Goal: Task Accomplishment & Management: Manage account settings

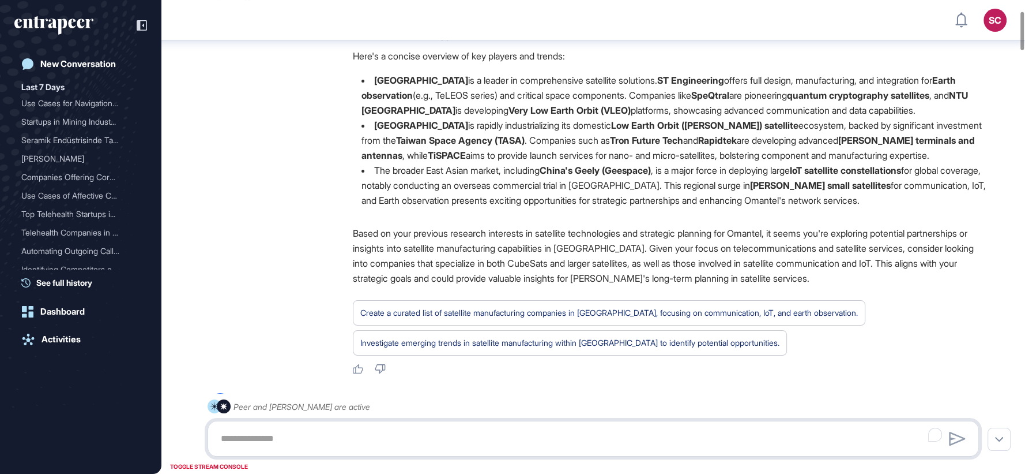
scroll to position [134, 0]
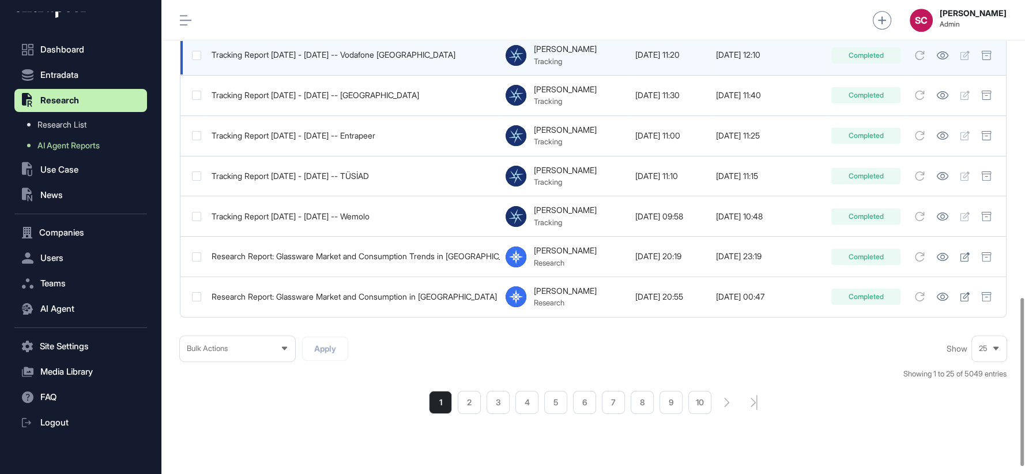
scroll to position [858, 0]
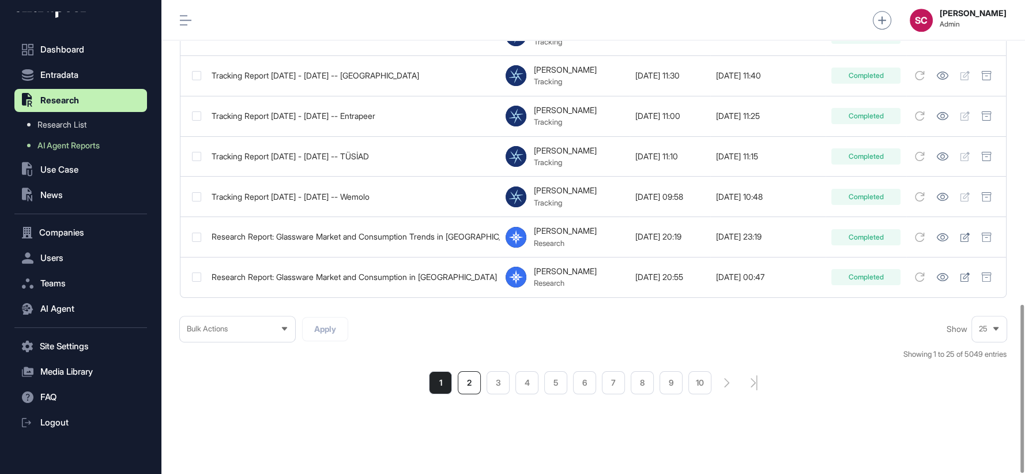
click at [469, 378] on li "2" at bounding box center [469, 382] width 23 height 23
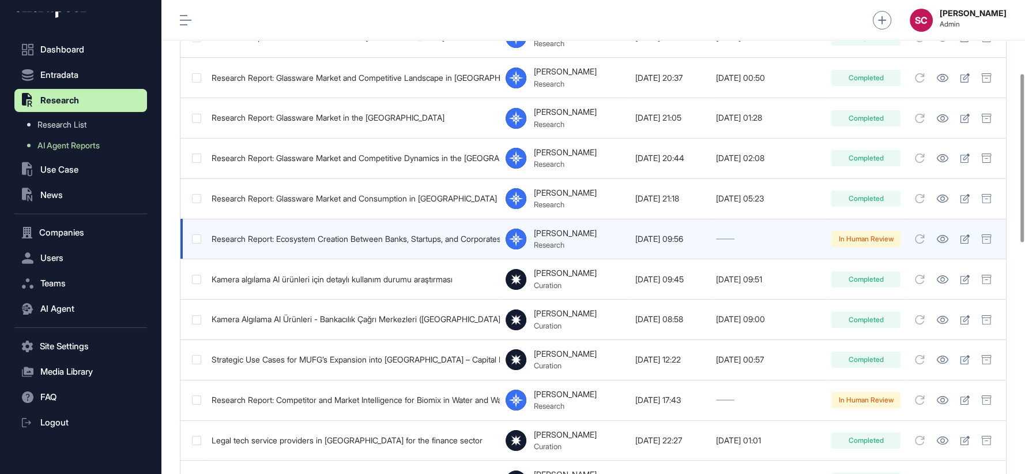
scroll to position [256, 0]
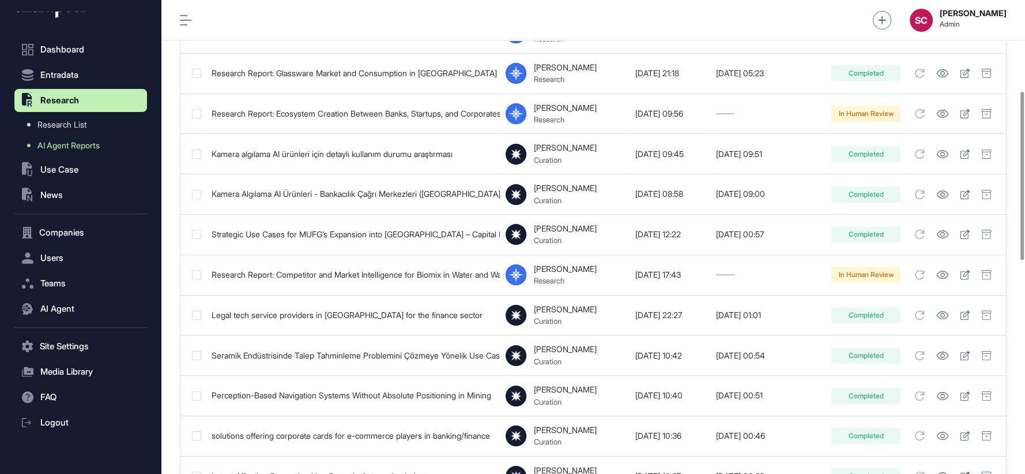
click at [497, 18] on div "SC Serenay Cetinkaya Admin" at bounding box center [593, 20] width 864 height 40
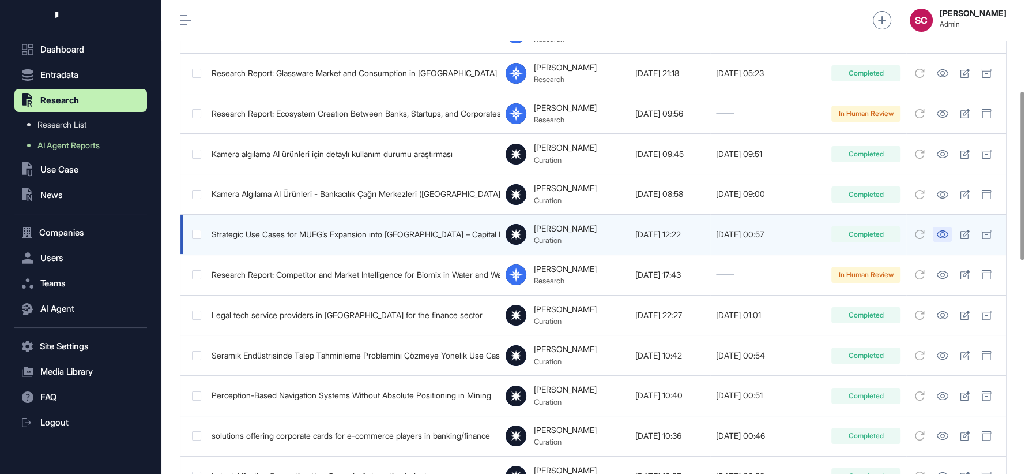
click at [941, 234] on icon at bounding box center [943, 234] width 12 height 8
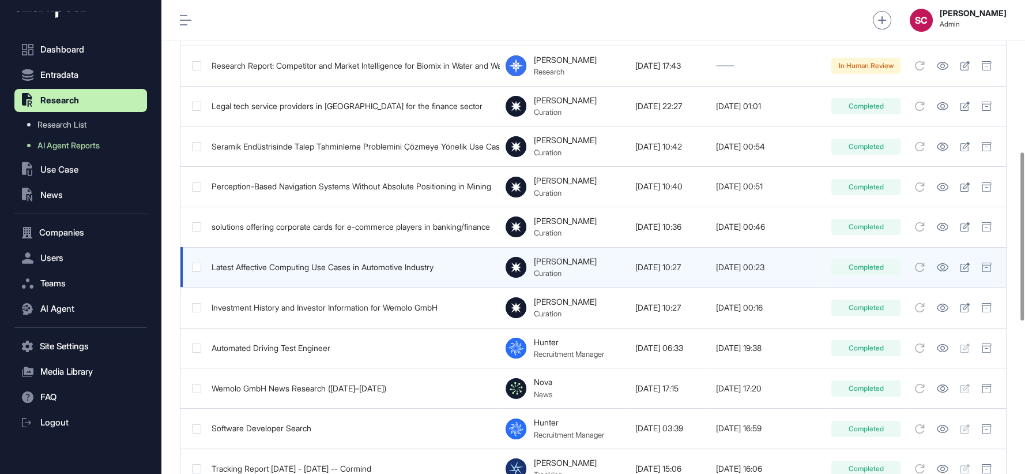
scroll to position [409, 0]
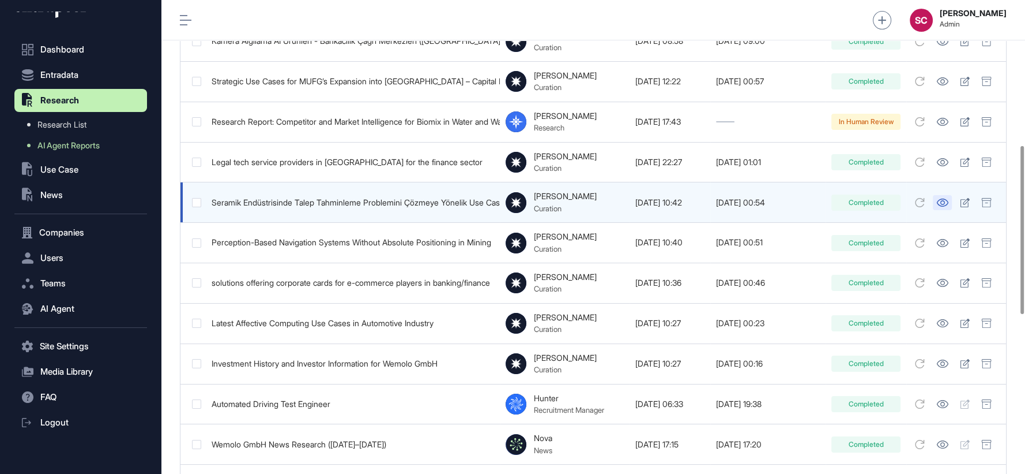
click at [939, 199] on icon at bounding box center [943, 202] width 12 height 8
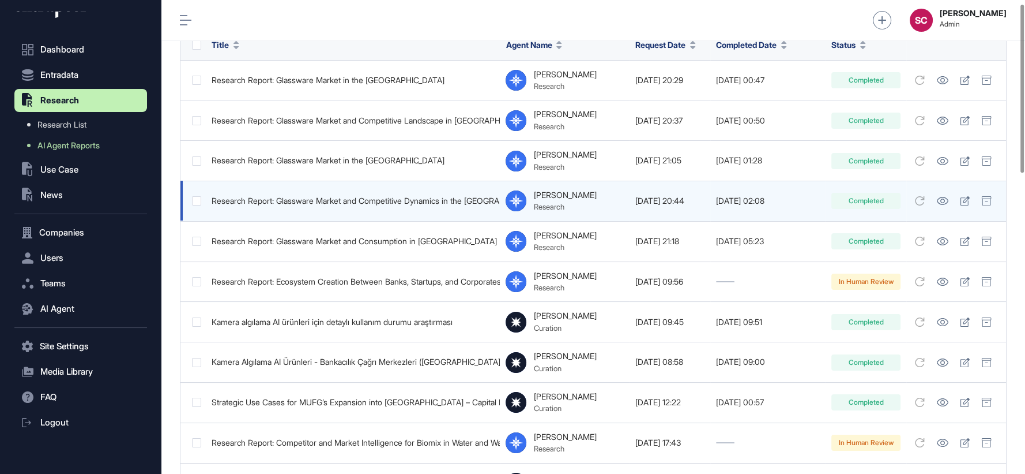
scroll to position [0, 0]
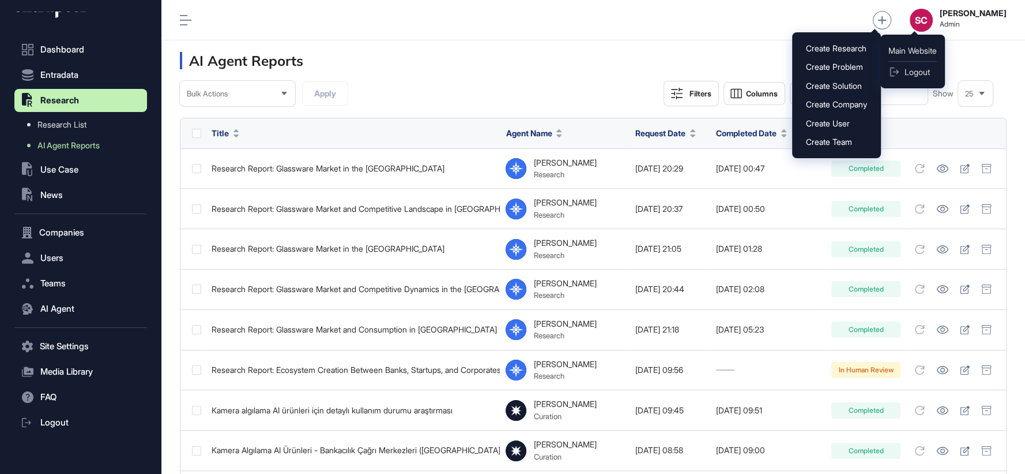
click at [926, 69] on span "Logout" at bounding box center [916, 71] width 25 height 9
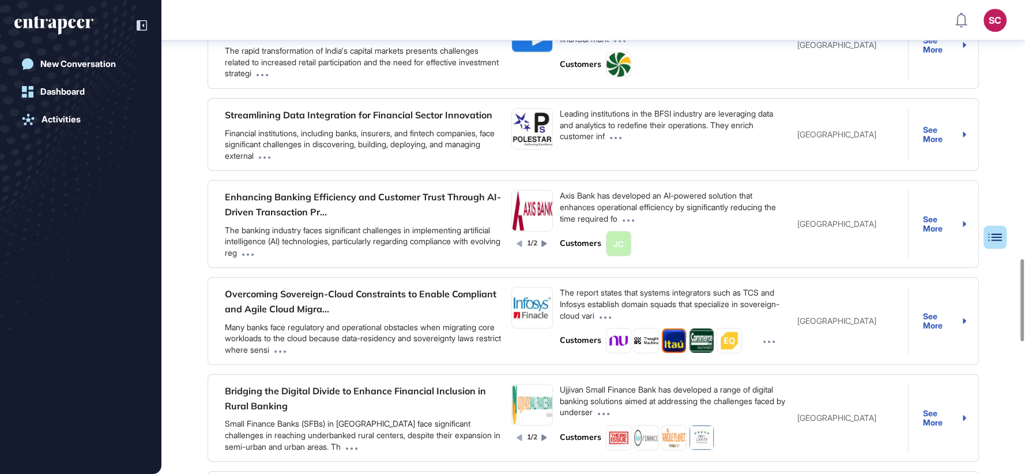
scroll to position [1491, 0]
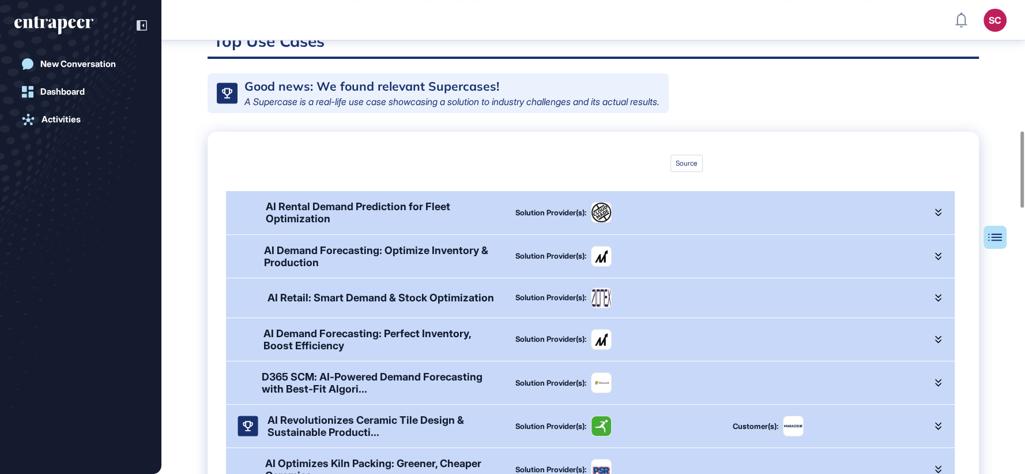
scroll to position [833, 0]
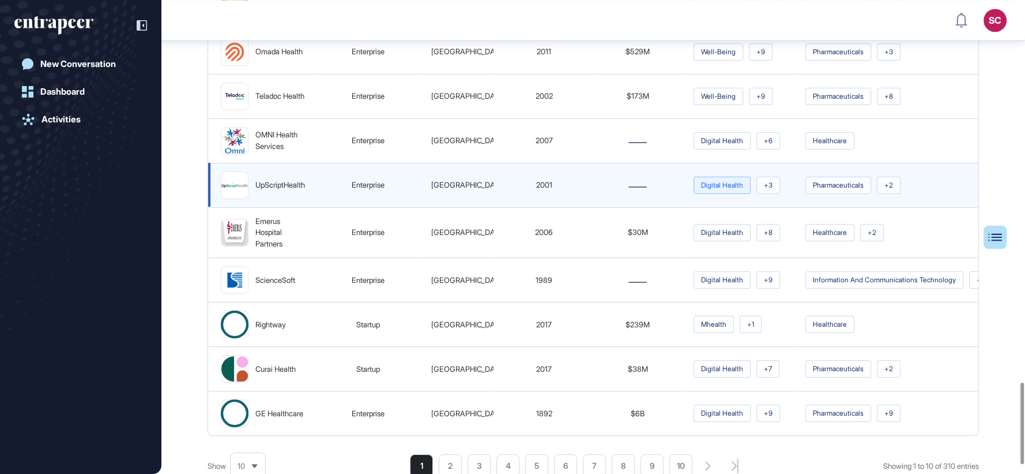
scroll to position [2267, 0]
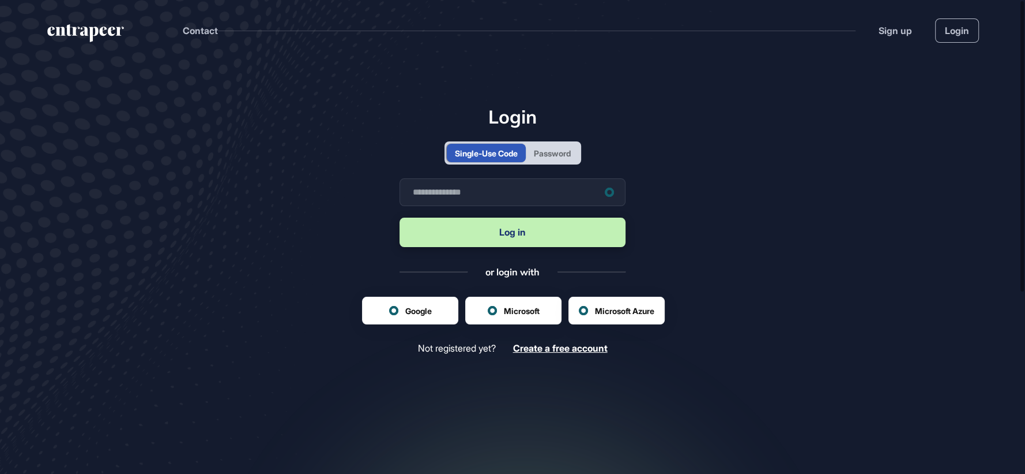
scroll to position [1, 1]
click at [559, 149] on div "Password" at bounding box center [552, 153] width 37 height 12
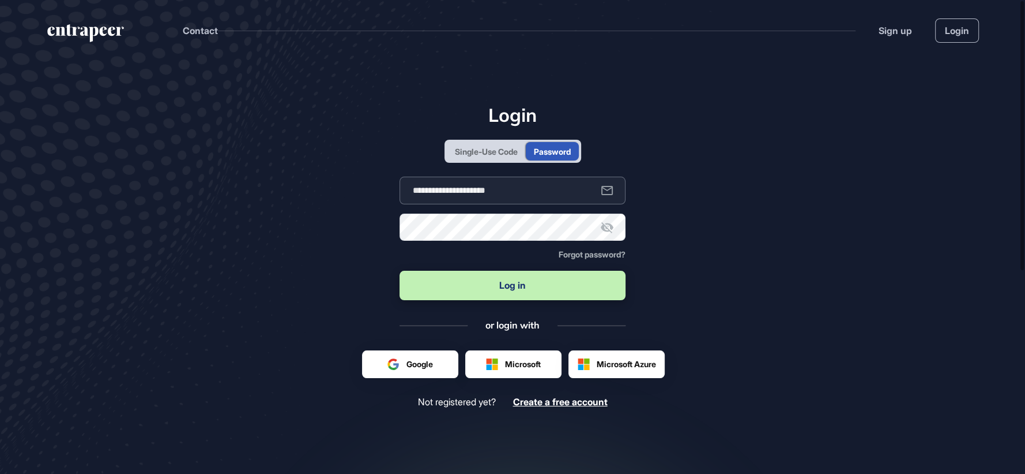
click at [548, 182] on input "**********" at bounding box center [513, 190] width 226 height 28
click at [430, 190] on input "**********" at bounding box center [513, 190] width 226 height 28
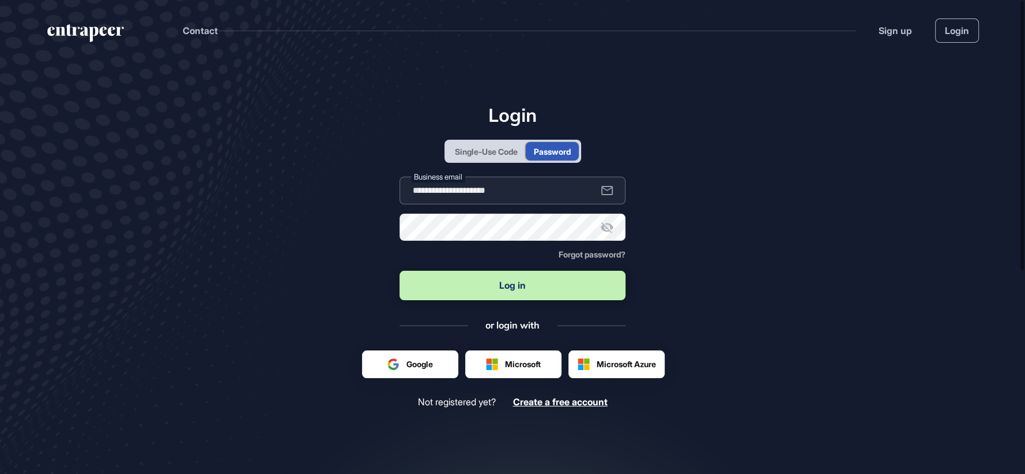
click at [430, 190] on input "**********" at bounding box center [513, 190] width 226 height 28
type input "**********"
click at [431, 218] on div "Password" at bounding box center [513, 226] width 226 height 27
click at [431, 219] on label "Password" at bounding box center [429, 214] width 37 height 12
click at [400, 271] on button "Log in" at bounding box center [513, 285] width 226 height 29
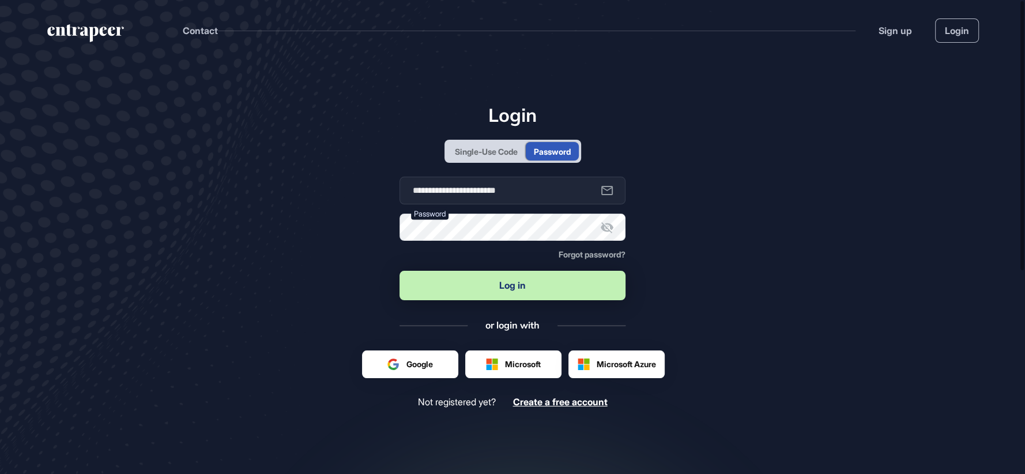
click at [483, 281] on button "Log in" at bounding box center [513, 285] width 226 height 29
